Goal: Check status: Check status

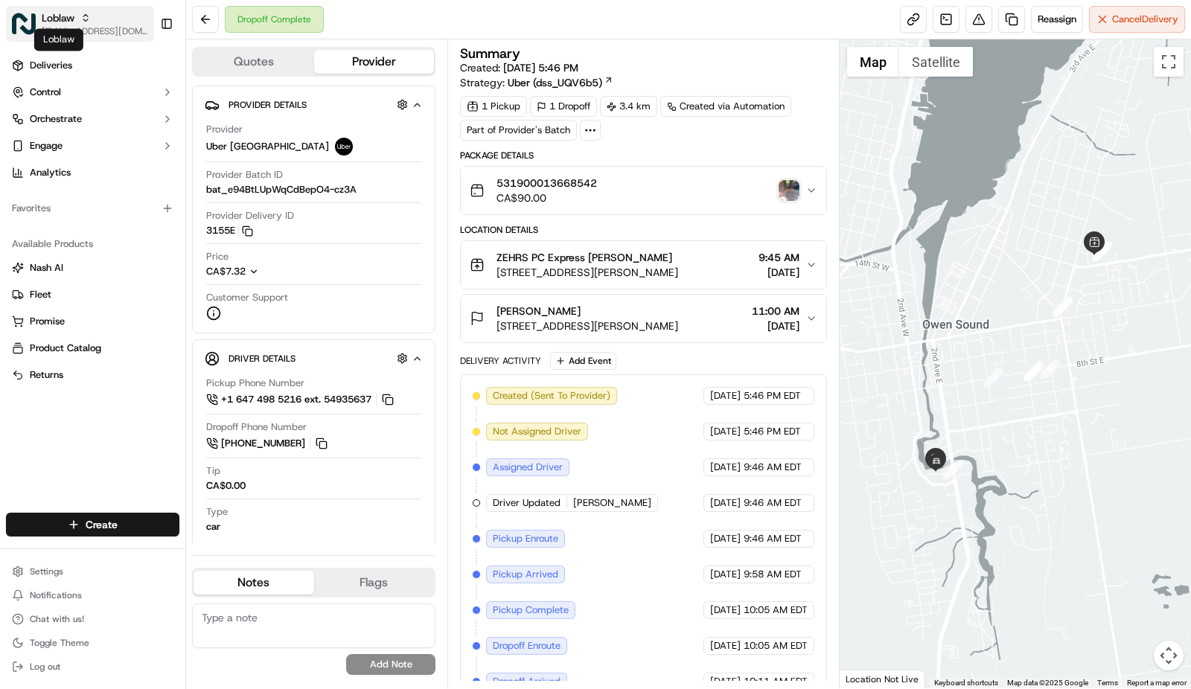
click at [45, 19] on span "Loblaw" at bounding box center [58, 17] width 33 height 15
click at [601, 9] on div "Dropoff Complete Reassign Cancel Delivery" at bounding box center [688, 19] width 1005 height 39
click at [792, 189] on img "button" at bounding box center [788, 190] width 21 height 21
click at [971, 22] on button at bounding box center [978, 19] width 27 height 27
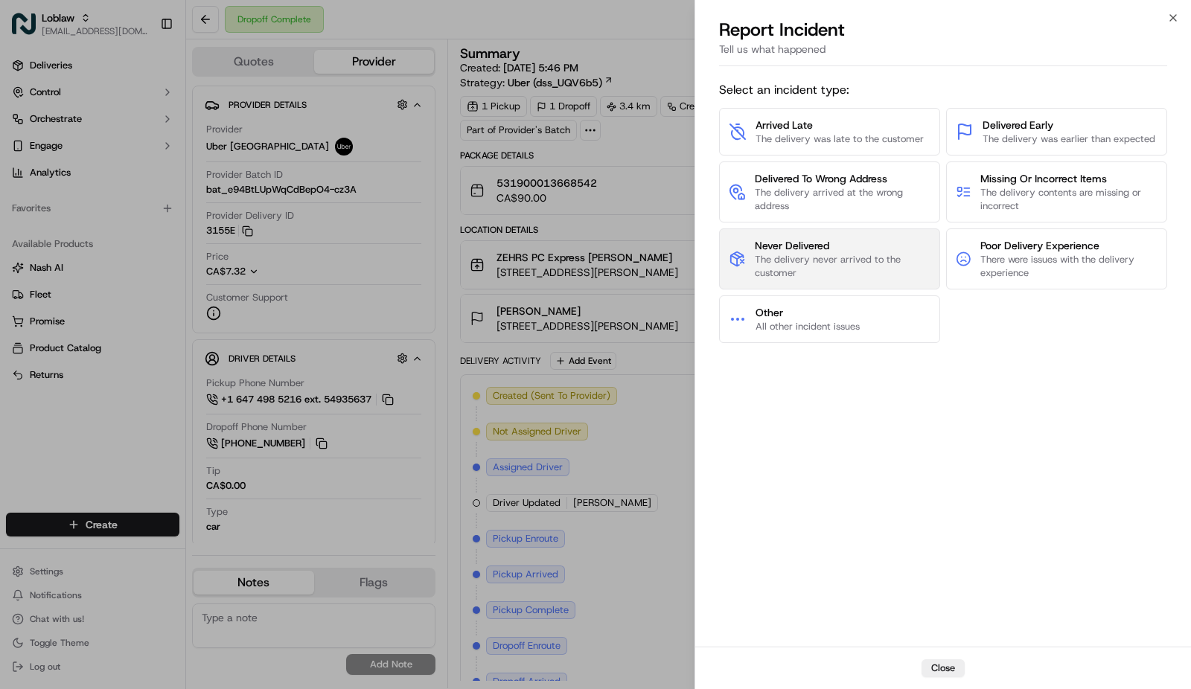
click at [834, 243] on span "Never Delivered" at bounding box center [843, 245] width 176 height 15
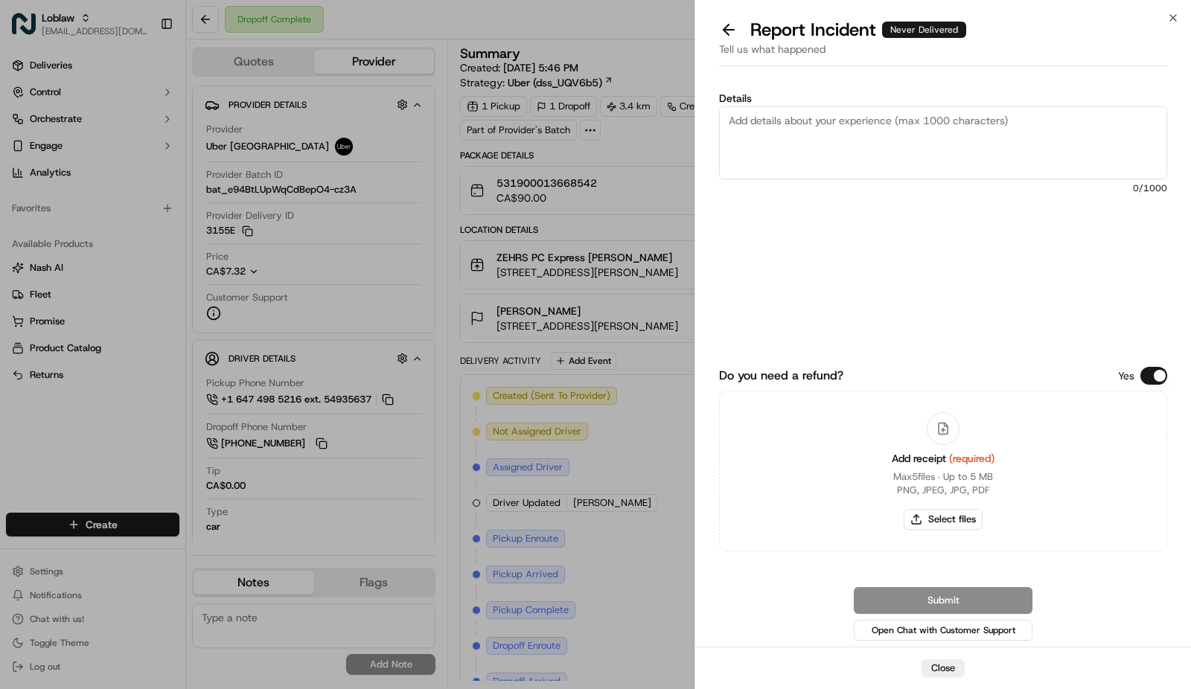
click at [796, 137] on textarea "Details" at bounding box center [943, 142] width 448 height 73
paste textarea "POD left by the driver, but the order was delivered to the wrong address."
type textarea "POD left by the driver, but the order was delivered to the wrong address. Pleas…"
click at [1155, 375] on button "Do you need a refund?" at bounding box center [1153, 376] width 27 height 18
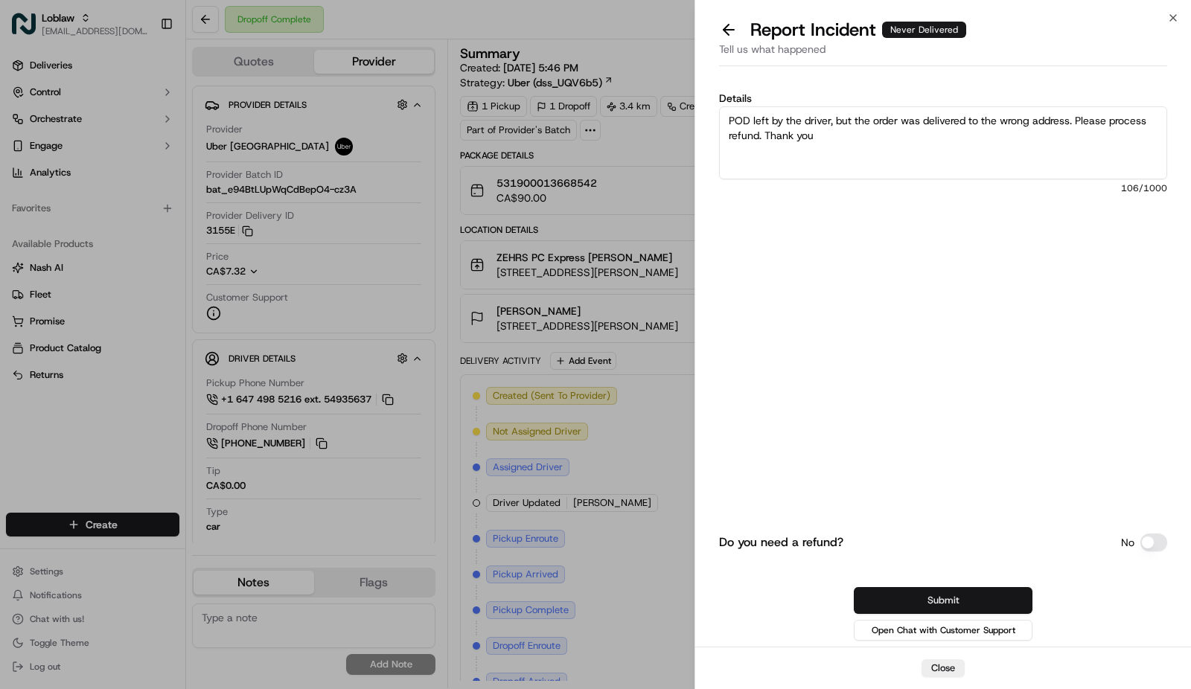
click at [996, 605] on button "Submit" at bounding box center [943, 600] width 179 height 27
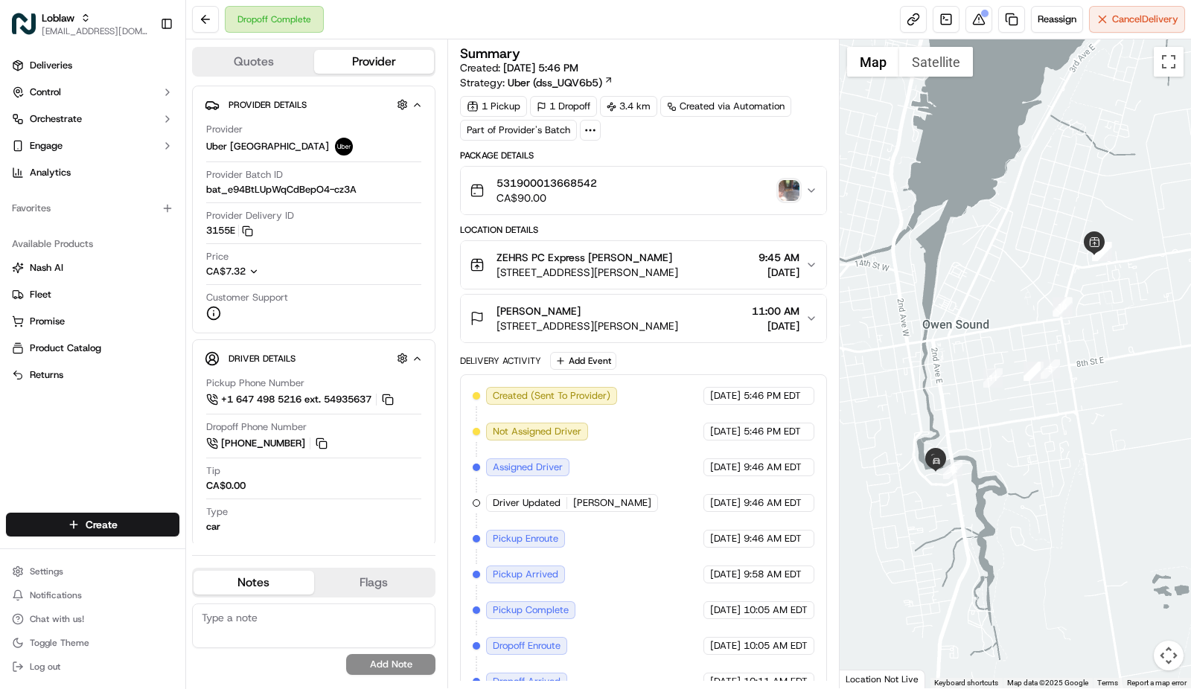
click at [282, 618] on textarea at bounding box center [313, 625] width 243 height 45
paste textarea "**Caller Information: Merchant **Reason for Call: Customer did not receive the …"
type textarea "**Caller Information: Merchant **Reason for Call: Customer did not receive the …"
click at [382, 664] on button "Add Note" at bounding box center [390, 664] width 89 height 21
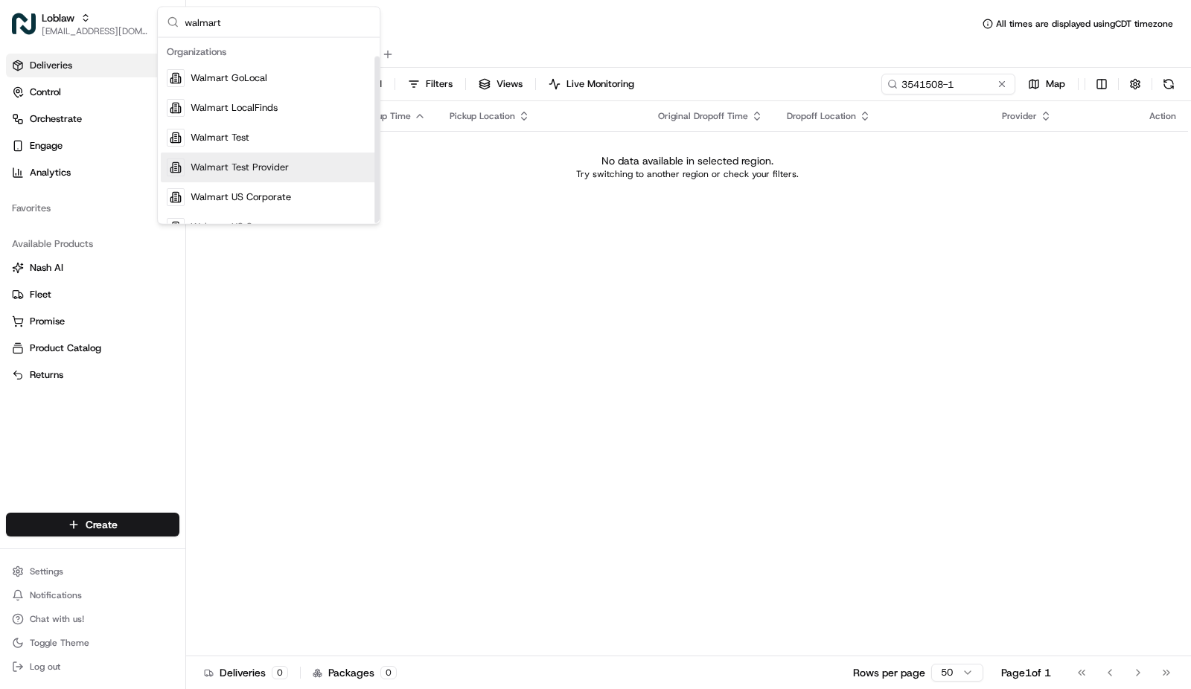
scroll to position [20, 0]
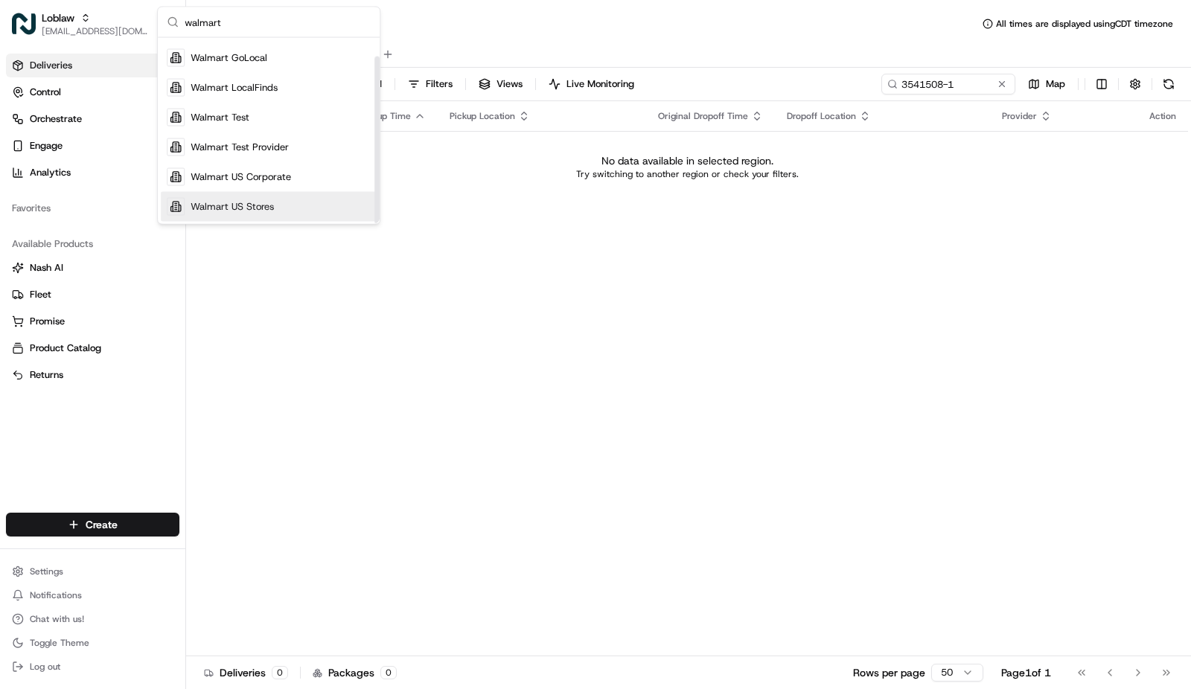
type input "walmart"
click at [288, 200] on div "Walmart US Stores" at bounding box center [269, 207] width 216 height 30
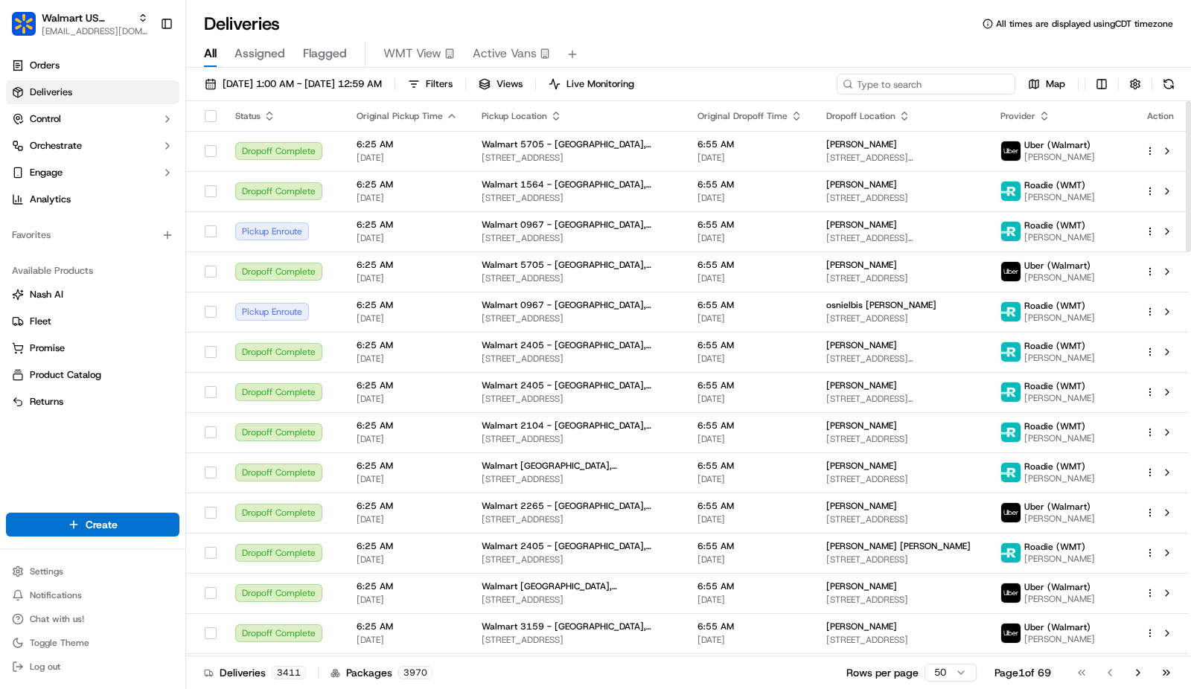
paste input "3541508"
click at [950, 88] on input "3541508" at bounding box center [925, 84] width 179 height 21
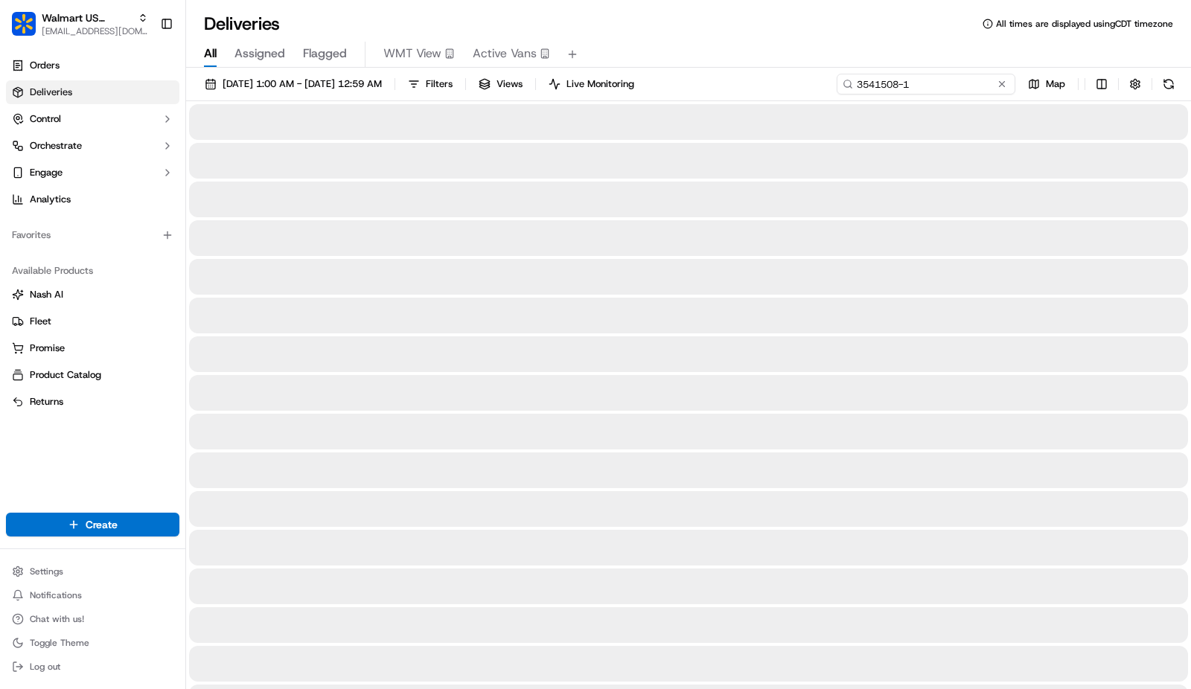
type input "3541508-1"
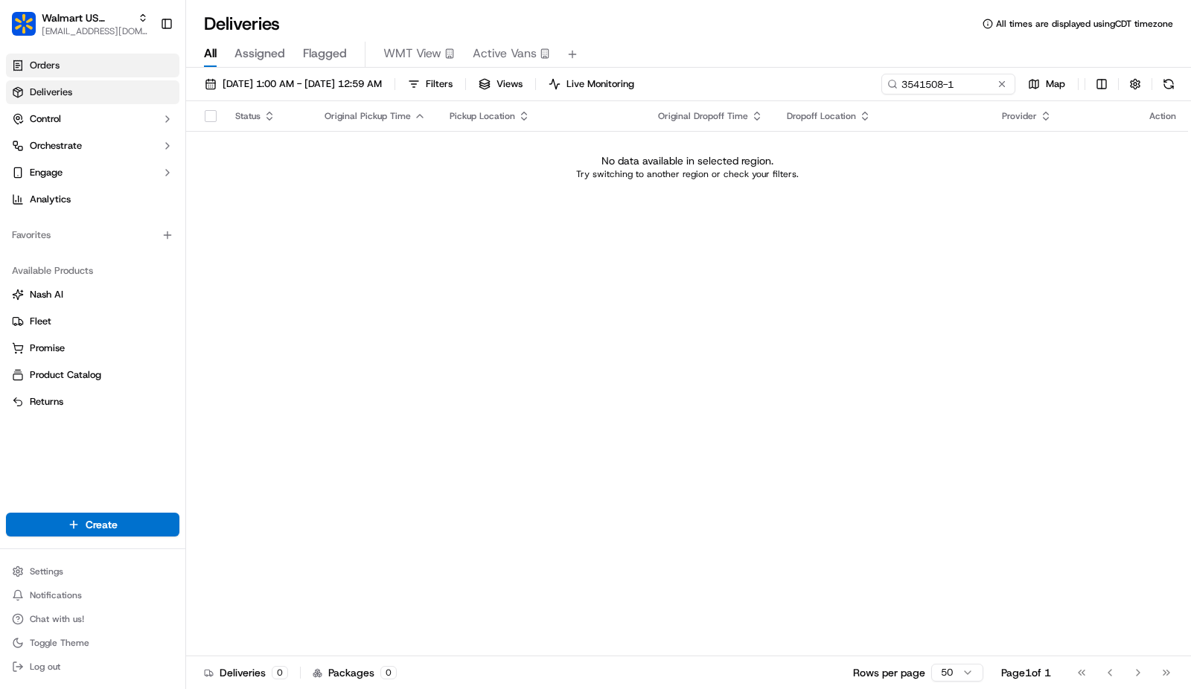
click at [70, 57] on link "Orders" at bounding box center [92, 66] width 173 height 24
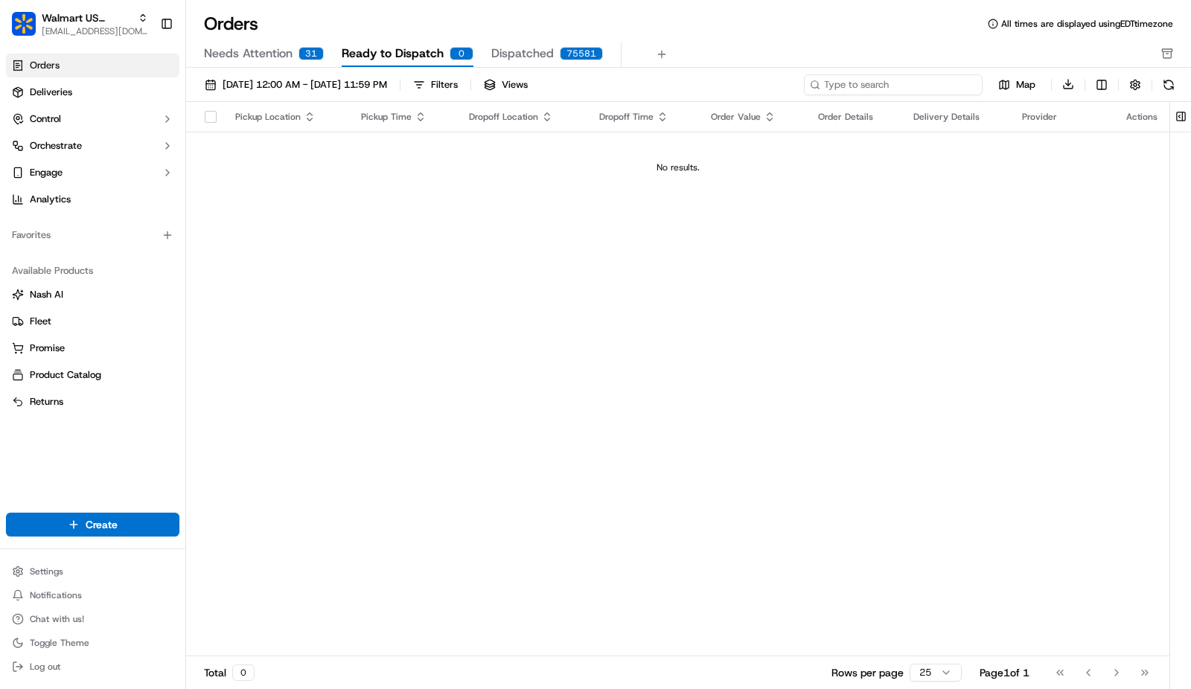
click at [891, 85] on input at bounding box center [893, 84] width 179 height 21
paste input "3541508"
type input "3541508-1"
click at [92, 97] on link "Deliveries" at bounding box center [92, 92] width 173 height 24
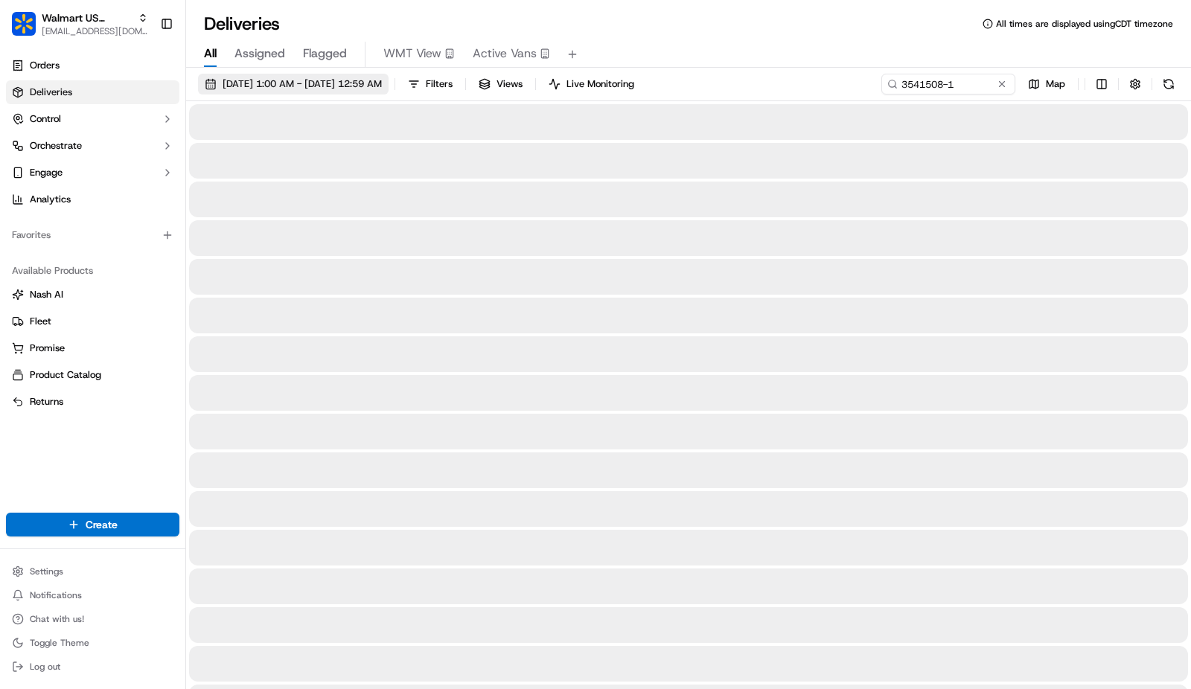
click at [286, 79] on span "09/16/2025 1:00 AM - 09/17/2025 12:59 AM" at bounding box center [301, 83] width 159 height 13
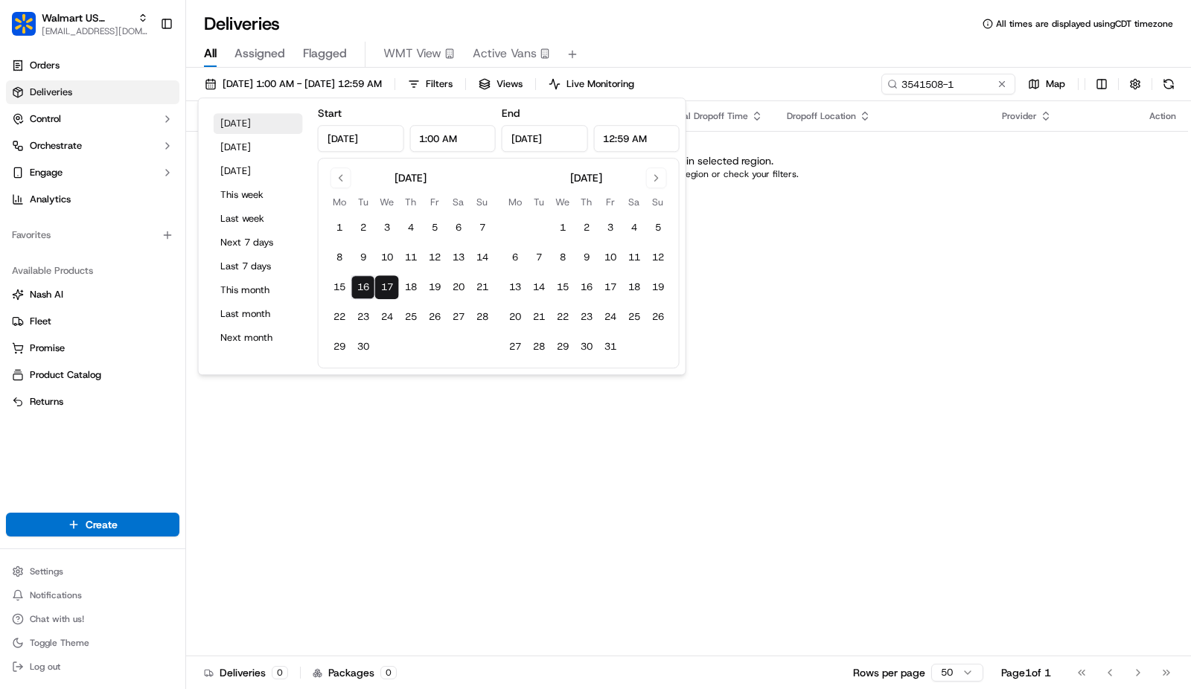
click at [269, 124] on button "Today" at bounding box center [258, 123] width 89 height 21
type input "12:00 AM"
type input "Sep 16, 2025"
type input "11:59 PM"
click at [973, 89] on input "3541508-1" at bounding box center [925, 84] width 179 height 21
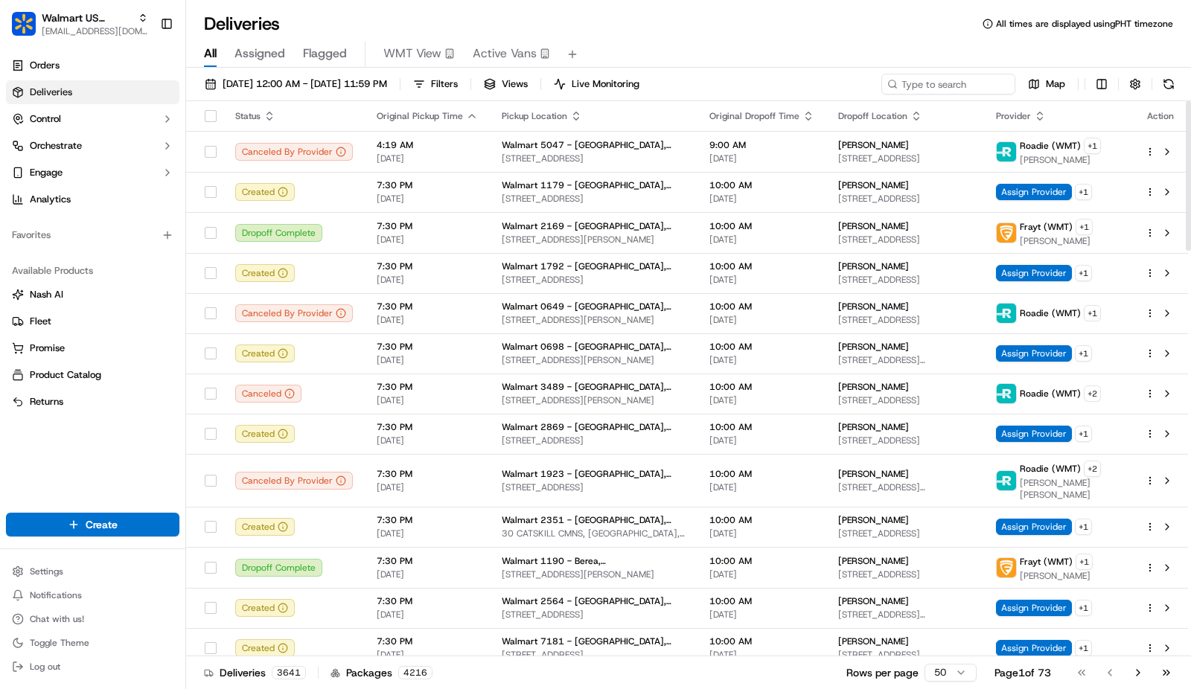
click at [698, 42] on div "All Assigned Flagged WMT View Active Vans" at bounding box center [688, 55] width 1005 height 26
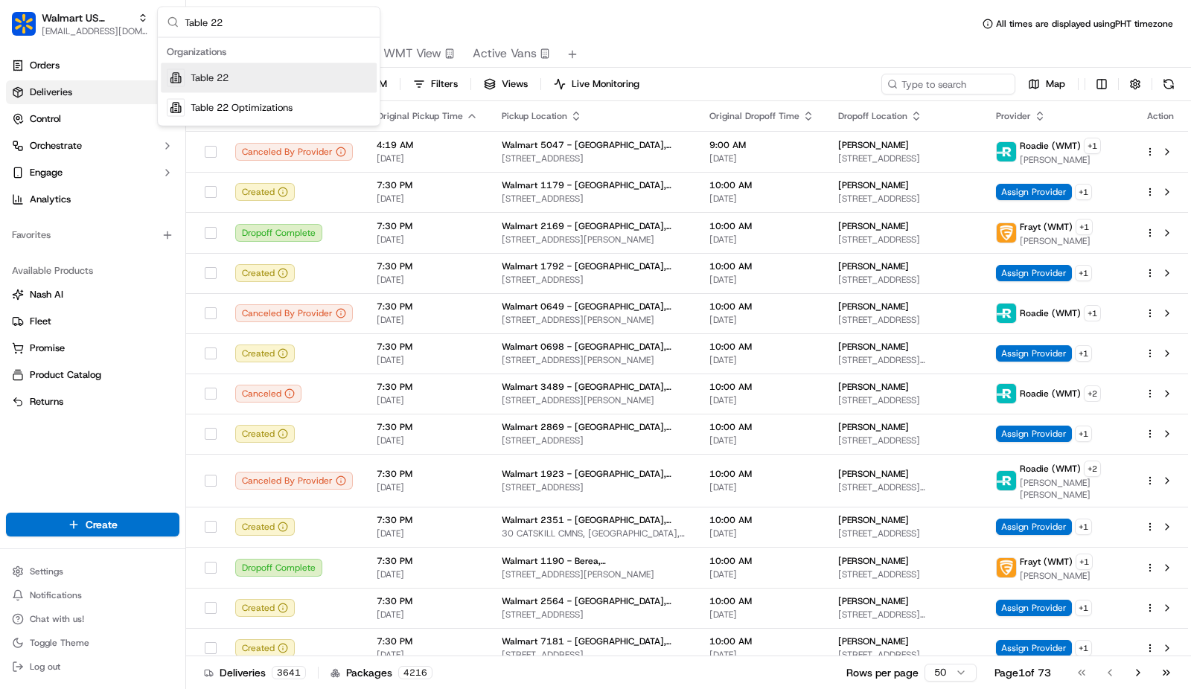
type input "Table 22"
click at [263, 78] on div "Table 22" at bounding box center [269, 78] width 216 height 30
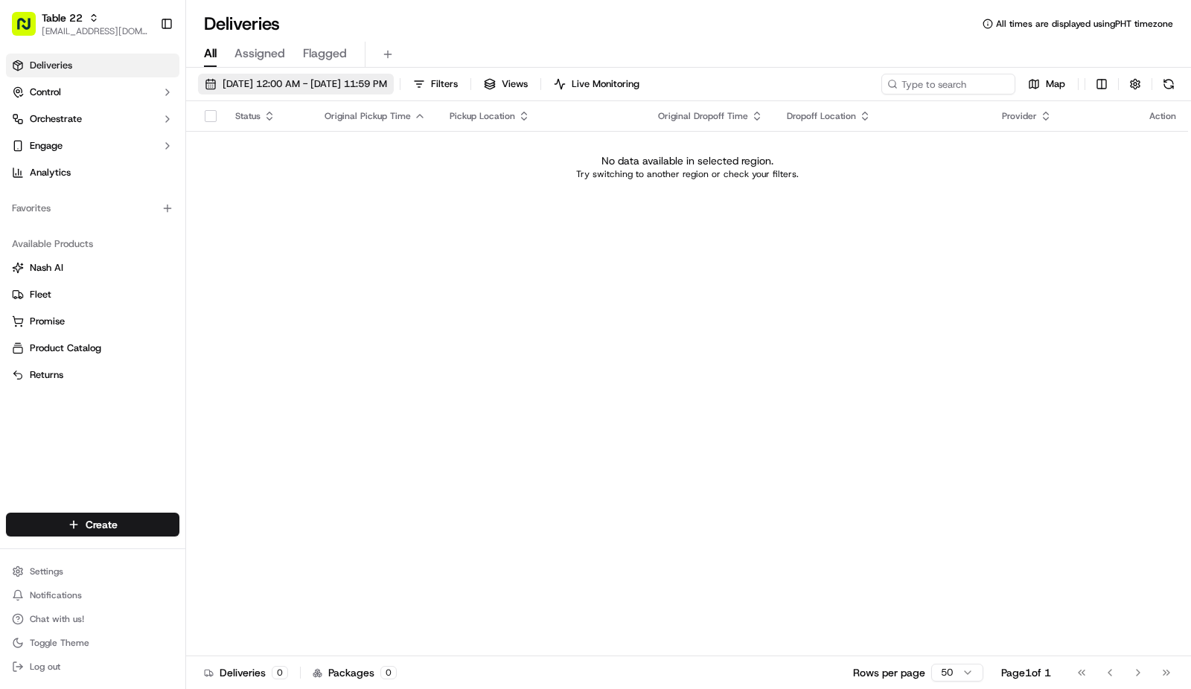
click at [286, 80] on span "09/16/2025 12:00 AM - 09/16/2025 11:59 PM" at bounding box center [304, 83] width 164 height 13
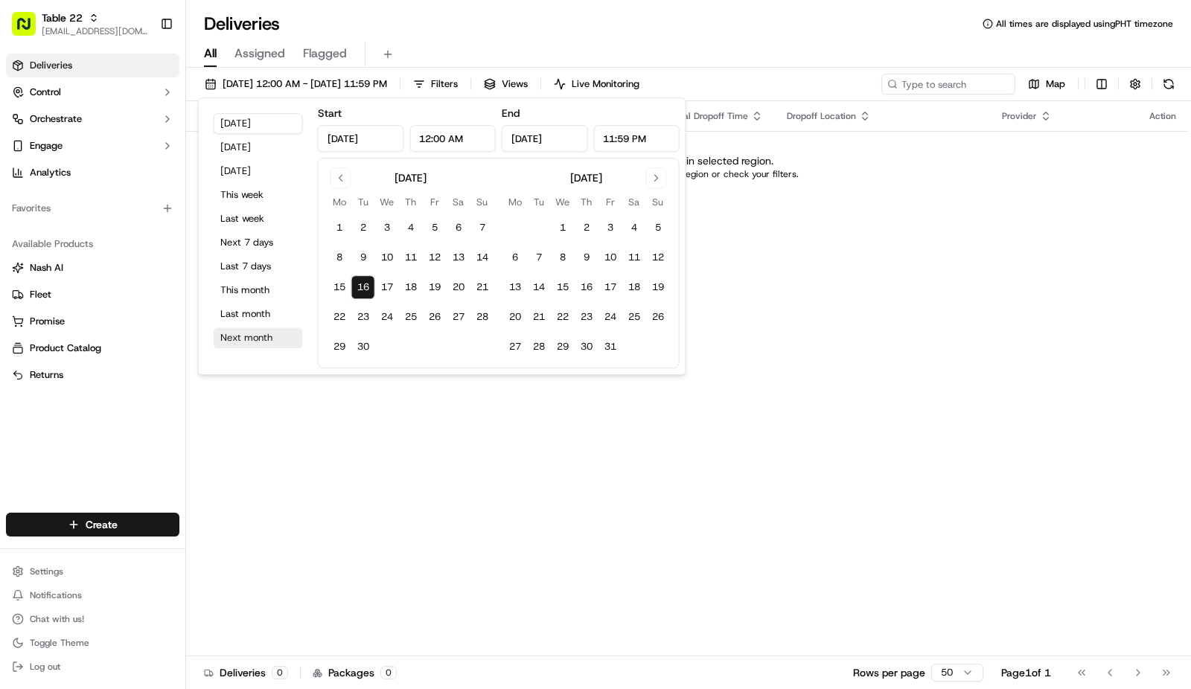
click at [248, 339] on button "Next month" at bounding box center [258, 337] width 89 height 21
type input "Oct 1, 2025"
type input "Oct 31, 2025"
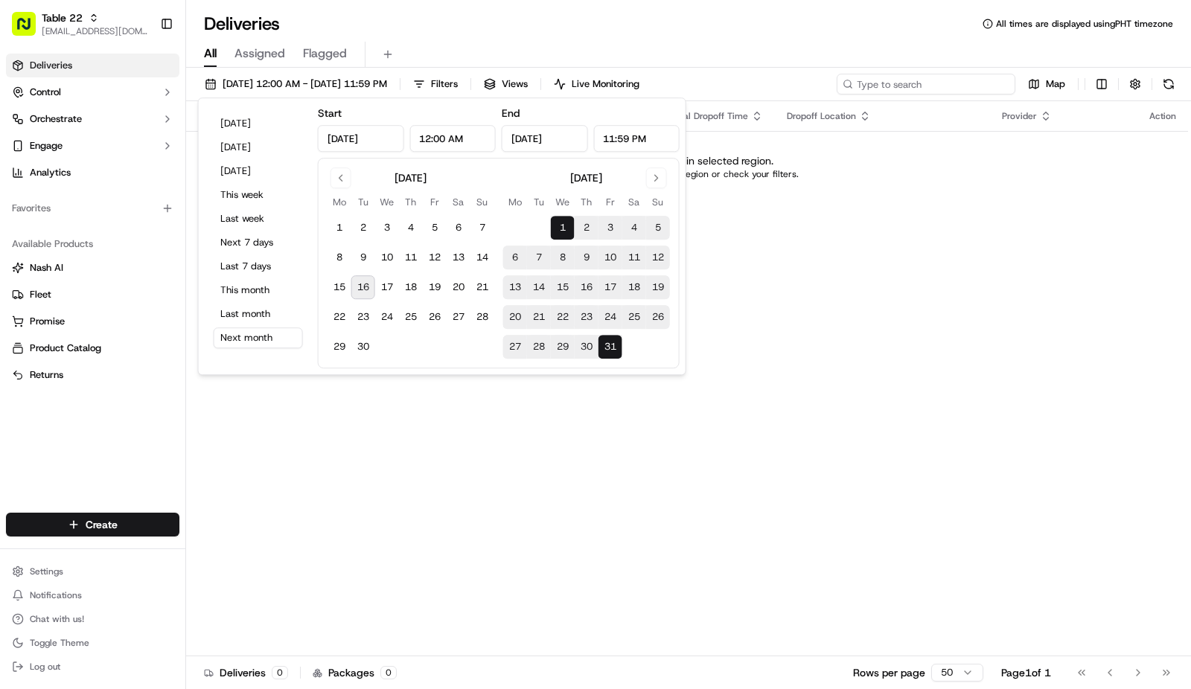
click at [958, 85] on input at bounding box center [925, 84] width 179 height 21
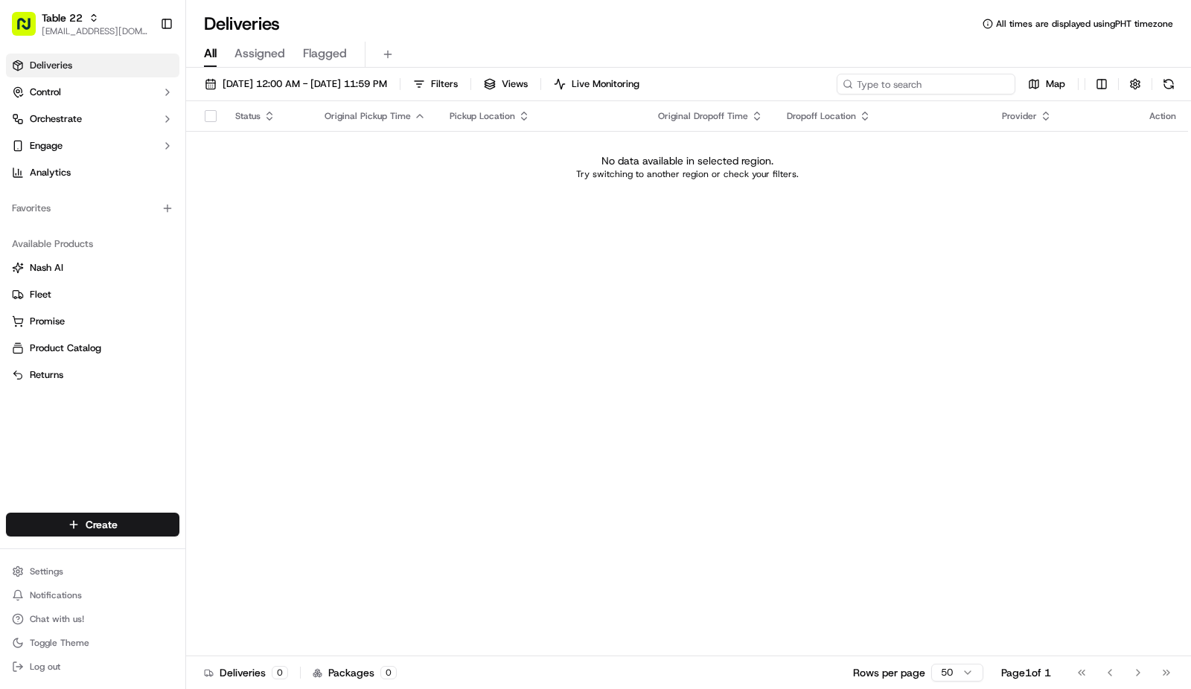
paste input "Justin Killian."
type input "Justin Killian"
click at [995, 81] on button at bounding box center [1001, 84] width 15 height 15
click at [263, 77] on span "10/01/2025 12:00 AM - 10/31/2025 11:59 PM" at bounding box center [304, 83] width 164 height 13
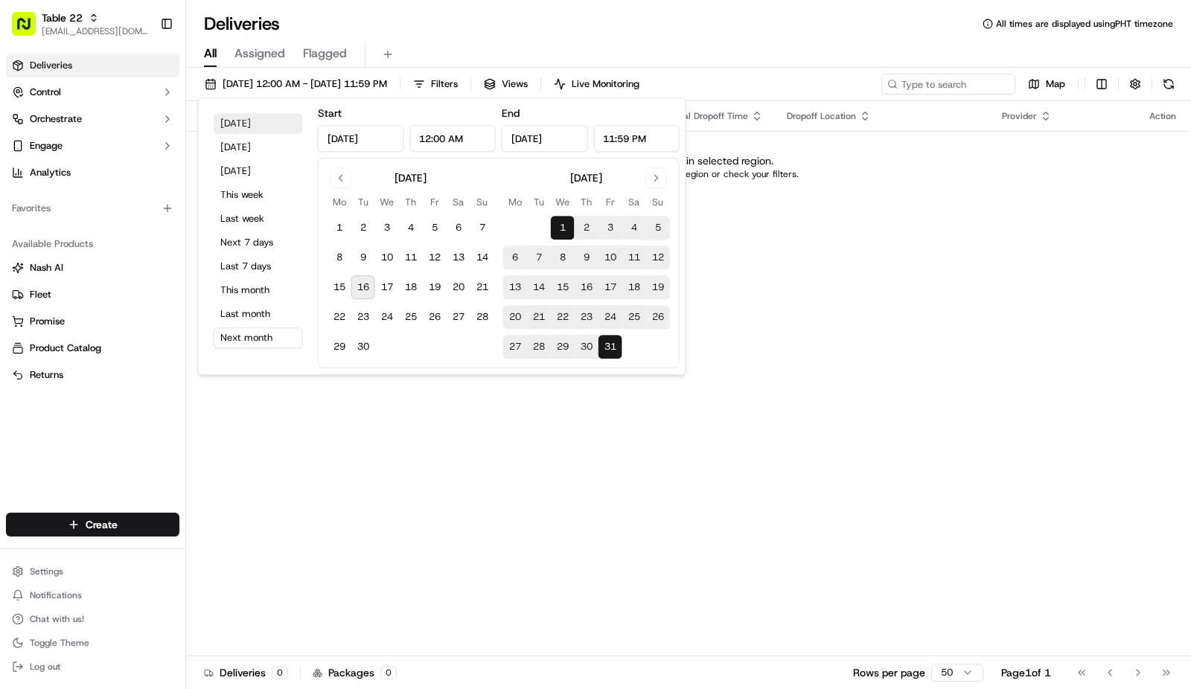
click at [253, 124] on button "Today" at bounding box center [258, 123] width 89 height 21
type input "Sep 16, 2025"
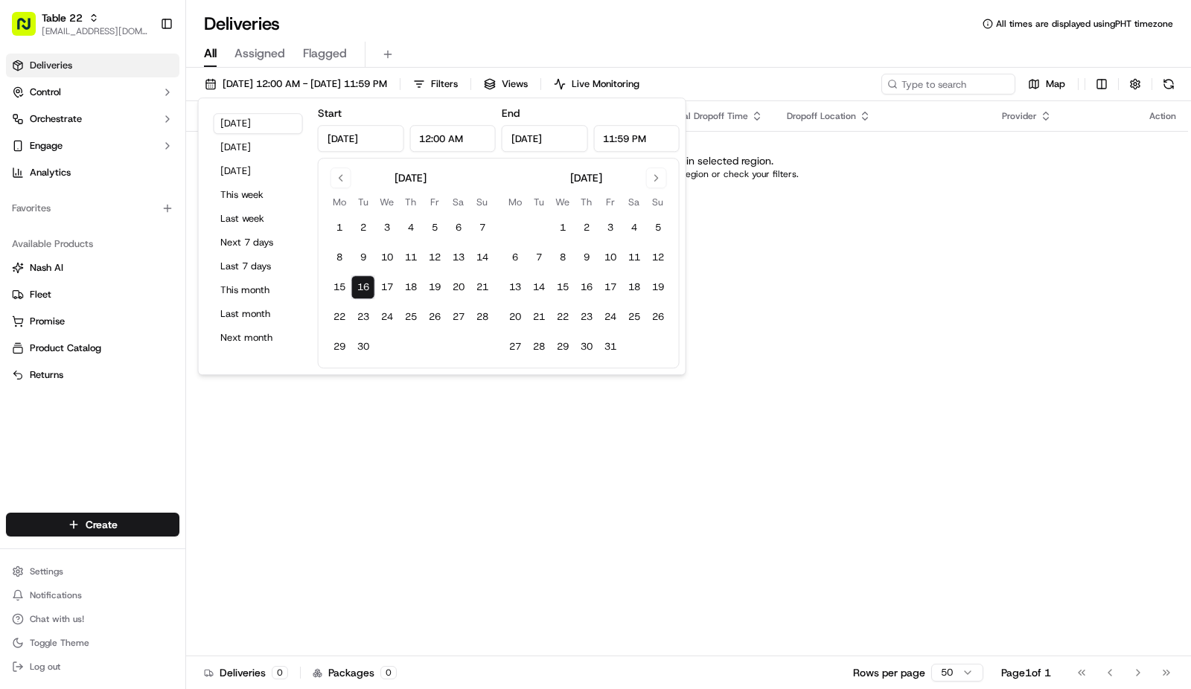
click at [853, 244] on div "Status Original Pickup Time Pickup Location Original Dropoff Time Dropoff Locat…" at bounding box center [687, 378] width 1002 height 555
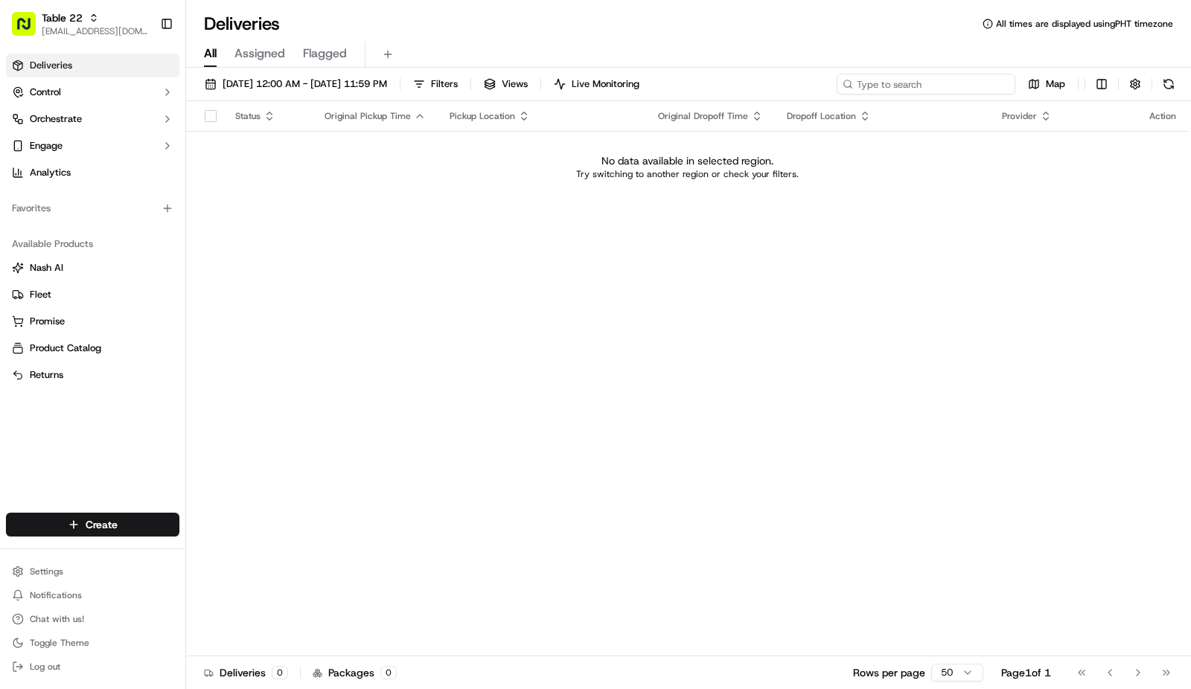
click at [943, 84] on input at bounding box center [925, 84] width 179 height 21
paste input "Justin Killian."
click at [871, 307] on div "Status Original Pickup Time Pickup Location Original Dropoff Time Dropoff Locat…" at bounding box center [687, 378] width 1002 height 555
click at [342, 83] on span "09/16/2025 12:00 AM - 09/16/2025 11:59 PM" at bounding box center [304, 83] width 164 height 13
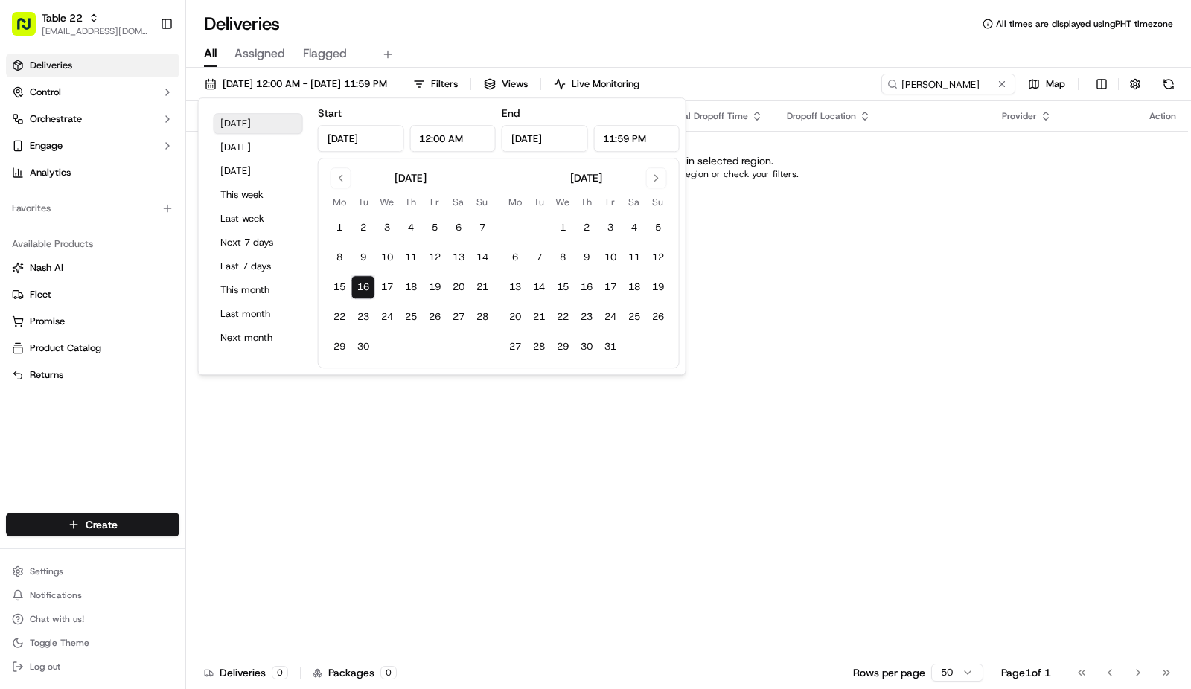
click at [280, 126] on button "Today" at bounding box center [258, 123] width 89 height 21
click at [977, 76] on input "Justin Killian" at bounding box center [925, 84] width 179 height 21
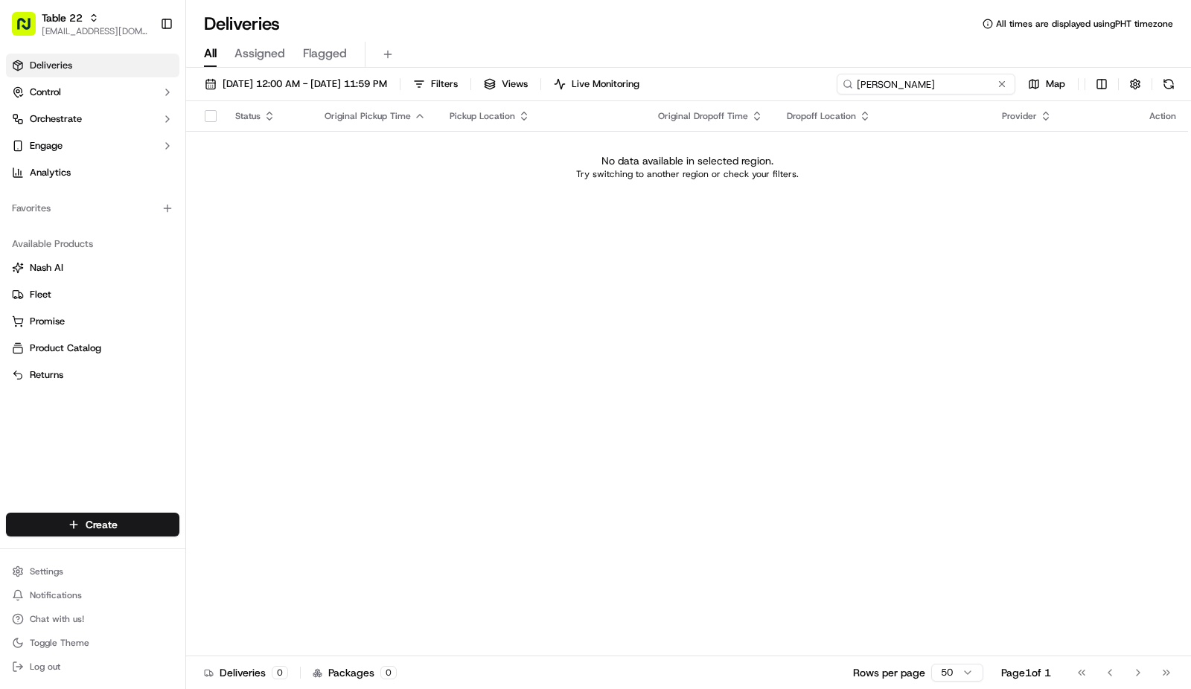
type input "Justin"
click at [682, 355] on div "Status Original Pickup Time Pickup Location Original Dropoff Time Dropoff Locat…" at bounding box center [687, 378] width 1002 height 555
click at [385, 208] on div "Status Original Pickup Time Pickup Location Original Dropoff Time Dropoff Locat…" at bounding box center [687, 378] width 1002 height 555
click at [1029, 253] on div "Status Original Pickup Time Pickup Location Original Dropoff Time Dropoff Locat…" at bounding box center [687, 378] width 1002 height 555
click at [310, 80] on span "09/16/2025 12:00 AM - 09/16/2025 11:59 PM" at bounding box center [304, 83] width 164 height 13
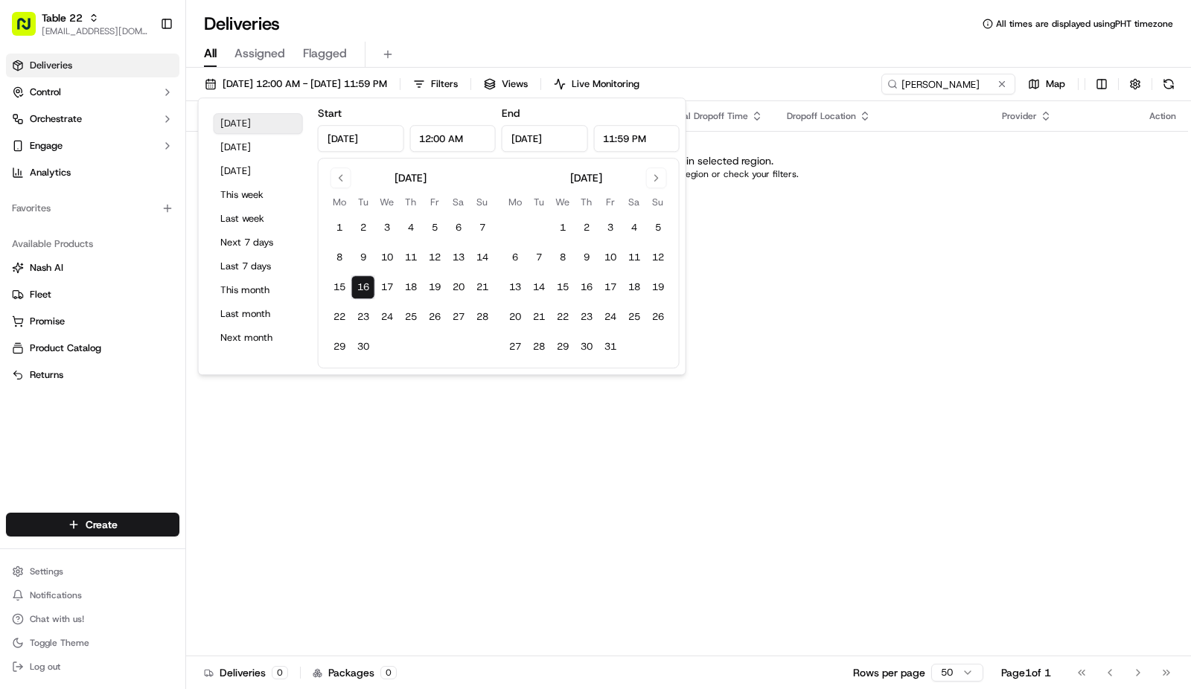
click at [271, 122] on button "Today" at bounding box center [258, 123] width 89 height 21
click at [235, 294] on button "This month" at bounding box center [258, 290] width 89 height 21
type input "Sep 1, 2025"
type input "Sep 30, 2025"
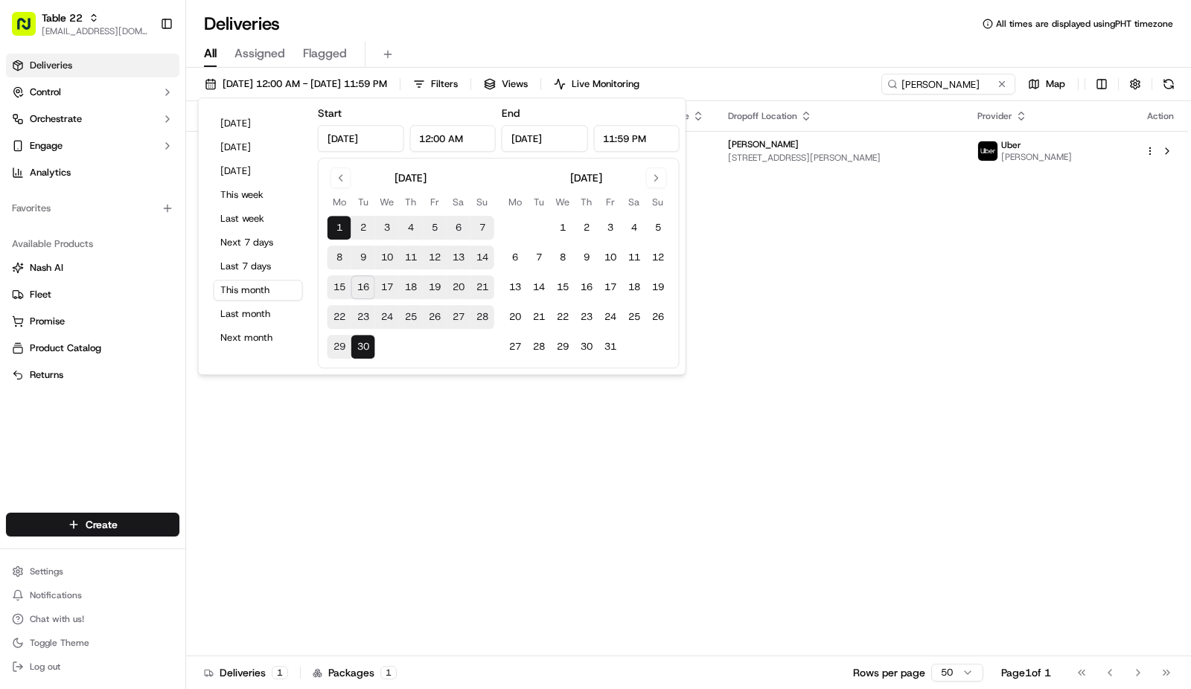
click at [796, 280] on div "Status Original Pickup Time Pickup Location Original Dropoff Time Dropoff Locat…" at bounding box center [687, 378] width 1002 height 555
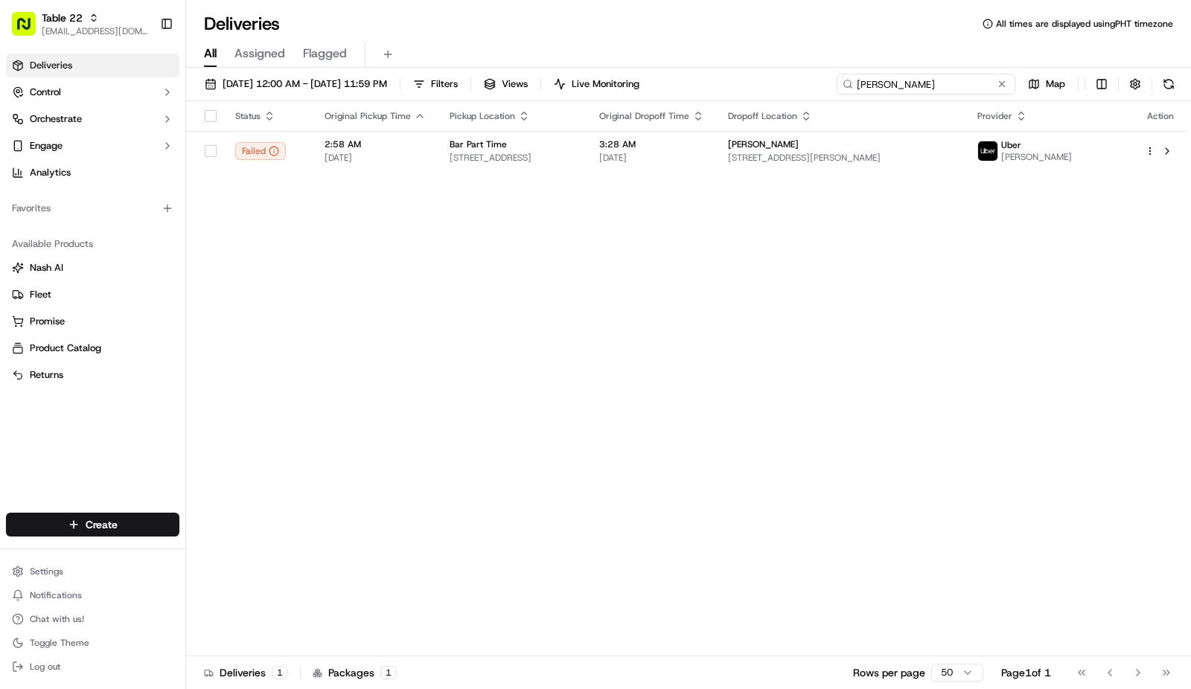
click at [960, 86] on input "Justin" at bounding box center [925, 84] width 179 height 21
click at [248, 77] on span "09/01/2025 12:00 AM - 09/30/2025 11:59 PM" at bounding box center [304, 83] width 164 height 13
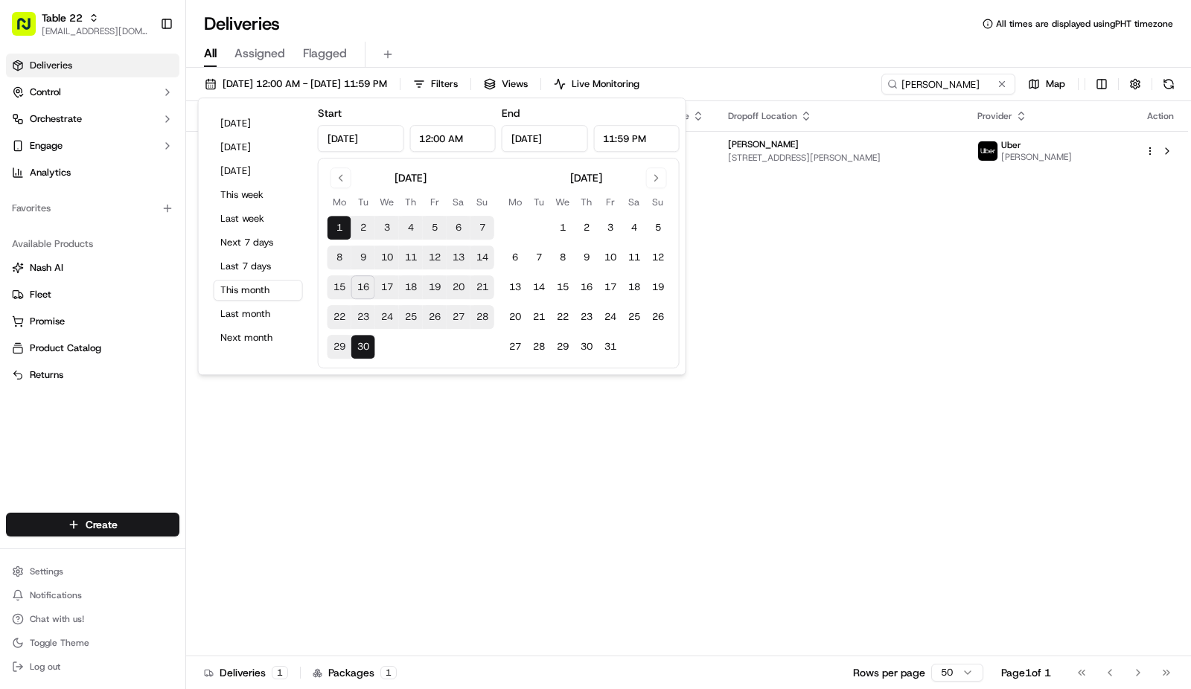
click at [908, 353] on div "Status Original Pickup Time Pickup Location Original Dropoff Time Dropoff Locat…" at bounding box center [687, 378] width 1002 height 555
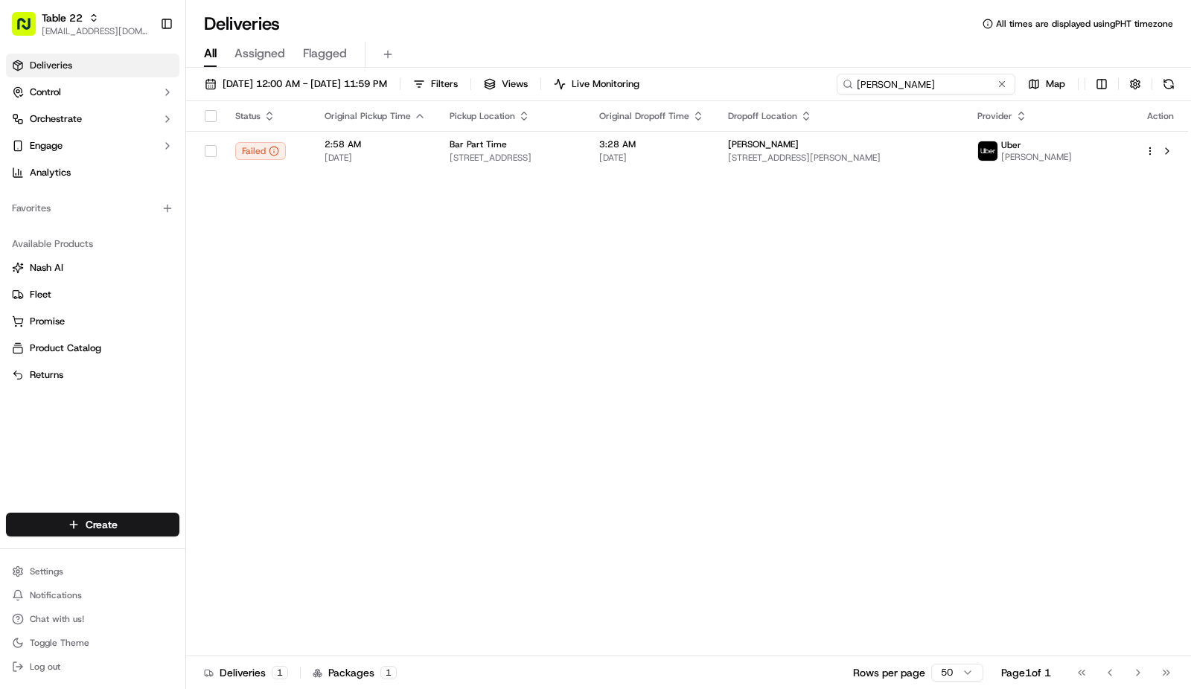
click at [926, 87] on input "Justin" at bounding box center [925, 84] width 179 height 21
drag, startPoint x: 926, startPoint y: 87, endPoint x: 803, endPoint y: 103, distance: 123.8
click at [803, 103] on div "09/01/2025 12:00 AM - 09/30/2025 11:59 PM Filters Views Live Monitoring Justin …" at bounding box center [688, 380] width 1005 height 624
click at [637, 244] on div "Status Original Pickup Time Pickup Location Original Dropoff Time Dropoff Locat…" at bounding box center [687, 378] width 1002 height 555
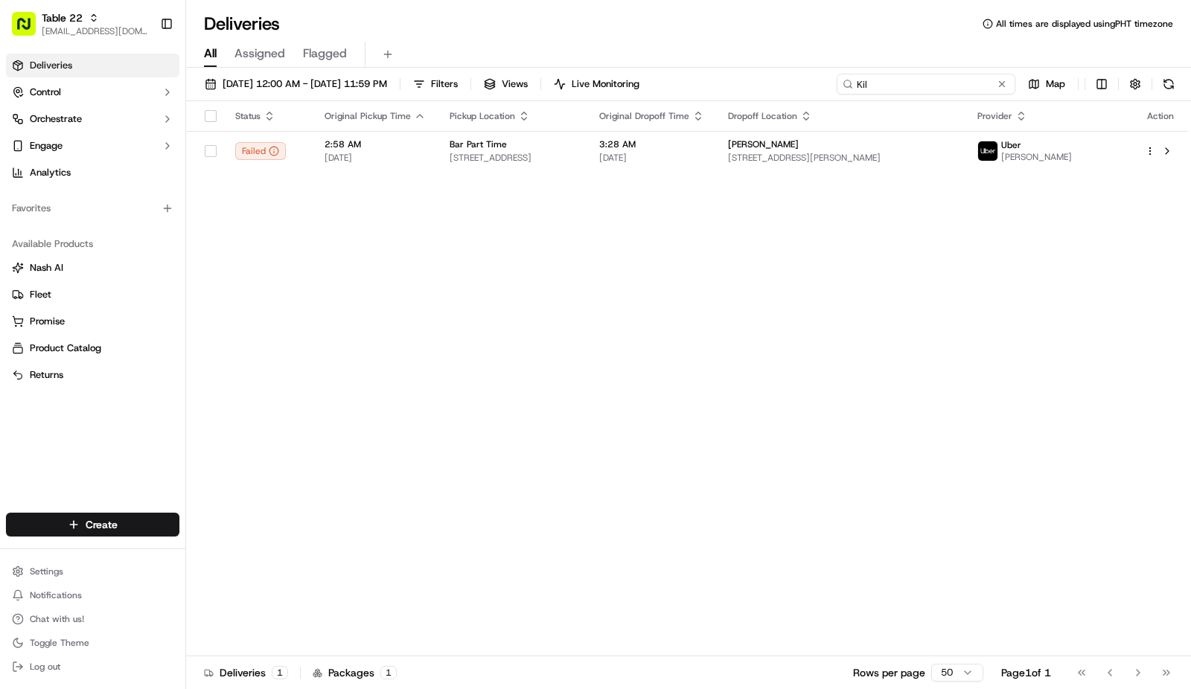
click at [926, 82] on input "Kil" at bounding box center [925, 84] width 179 height 21
type input "K"
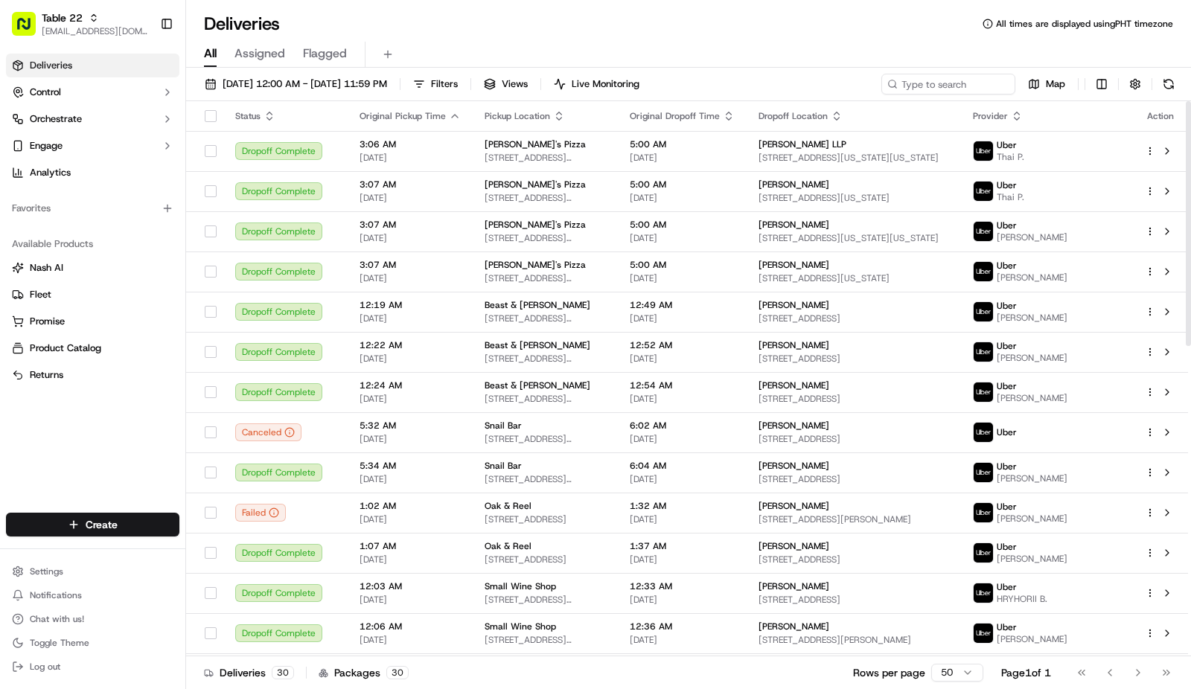
click at [688, 33] on div "Deliveries All times are displayed using PHT timezone" at bounding box center [688, 24] width 1005 height 24
click at [789, 43] on div "All Assigned Flagged" at bounding box center [688, 55] width 1005 height 26
click at [456, 33] on div "Deliveries All times are displayed using PHT timezone" at bounding box center [688, 24] width 1005 height 24
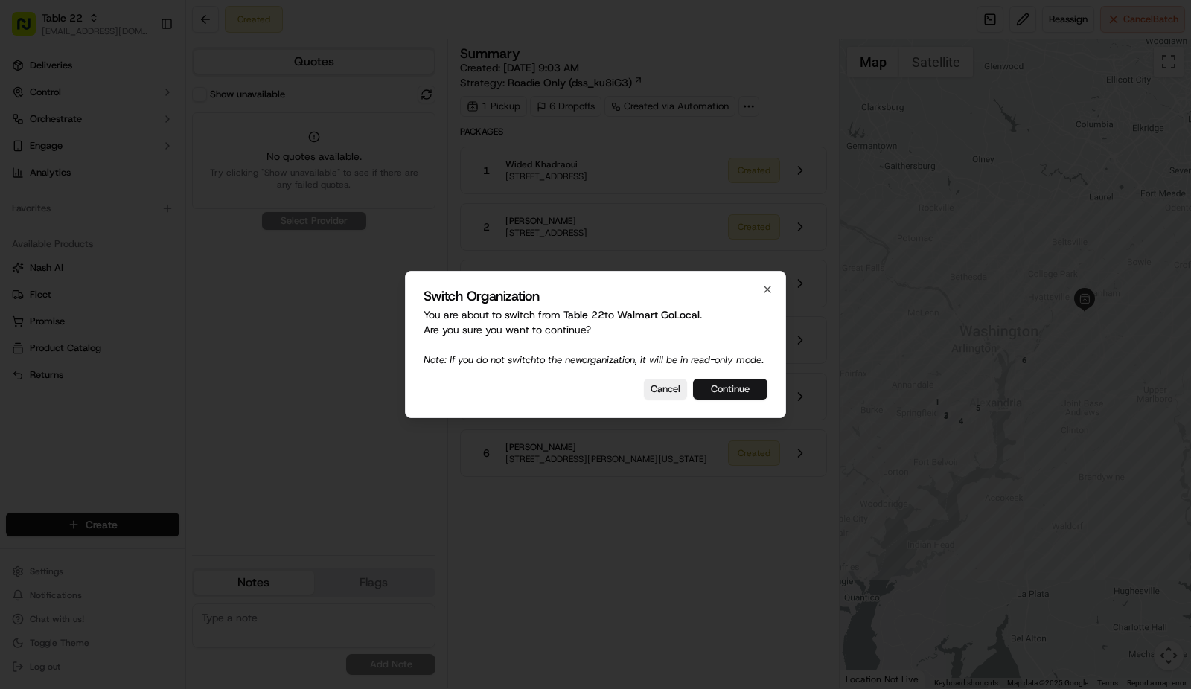
click at [718, 399] on button "Continue" at bounding box center [730, 389] width 74 height 21
